Goal: Transaction & Acquisition: Download file/media

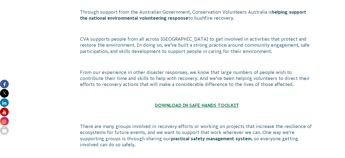
scroll to position [410, 0]
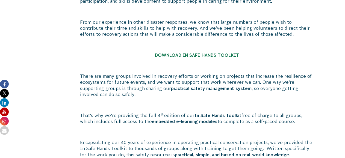
click at [205, 56] on strong "DOWNLOAD IN SAFE HANDS TOOLKIT" at bounding box center [197, 55] width 84 height 5
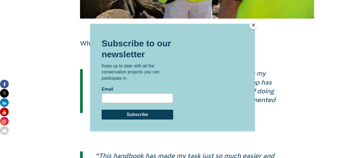
scroll to position [766, 0]
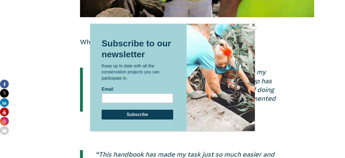
click at [253, 26] on button "Close" at bounding box center [254, 25] width 8 height 8
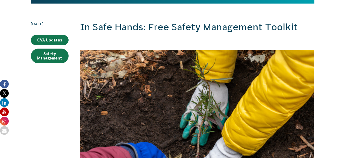
scroll to position [82, 0]
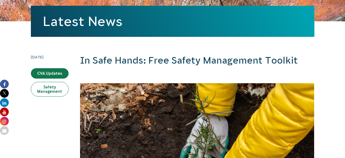
click at [53, 87] on link "Safety Management" at bounding box center [50, 89] width 38 height 15
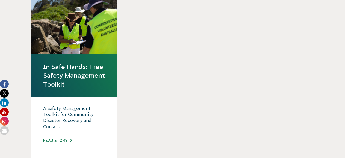
scroll to position [191, 0]
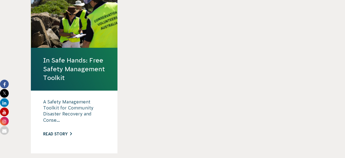
click at [55, 133] on link "Read story" at bounding box center [57, 134] width 29 height 4
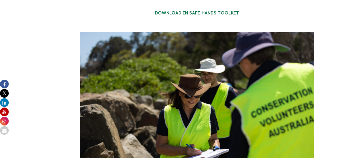
scroll to position [574, 0]
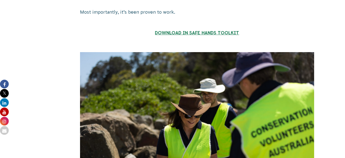
click at [186, 33] on strong "DOWNLOAD IN SAFE HANDS TOOLKIT" at bounding box center [197, 32] width 84 height 5
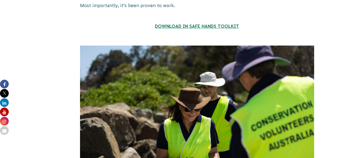
scroll to position [574, 0]
